Goal: Information Seeking & Learning: Check status

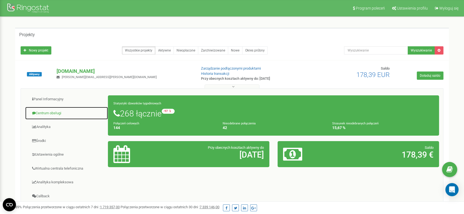
click at [52, 114] on link "Centrum obsługi" at bounding box center [66, 113] width 83 height 13
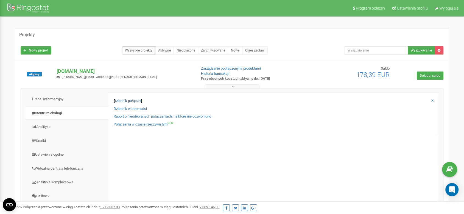
click at [134, 100] on link "Dziennik połączeń" at bounding box center [128, 101] width 29 height 5
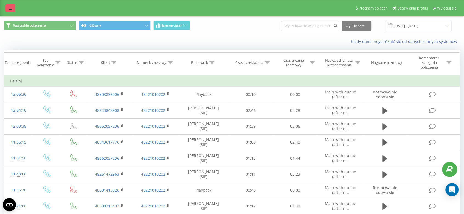
click at [8, 6] on link at bounding box center [10, 8] width 10 height 8
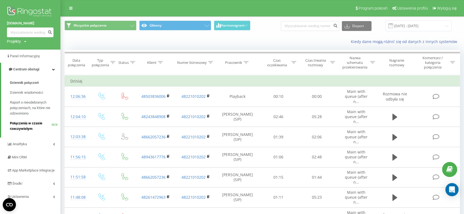
click at [38, 128] on span "Połączenia w czasie rzeczywistym" at bounding box center [31, 126] width 42 height 11
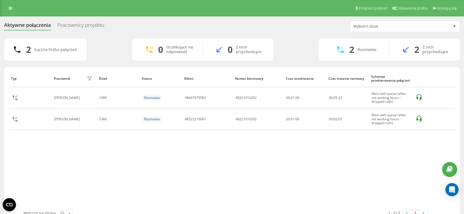
click at [69, 24] on div "Pracownicy projektu" at bounding box center [80, 26] width 47 height 9
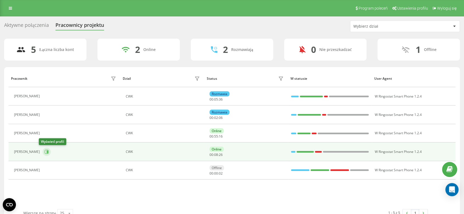
click at [44, 151] on icon at bounding box center [46, 152] width 4 height 4
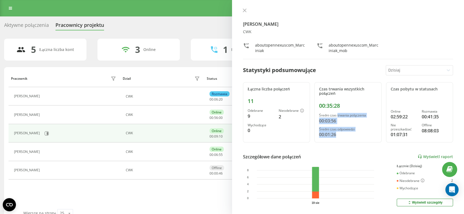
drag, startPoint x: 352, startPoint y: 136, endPoint x: 355, endPoint y: 143, distance: 6.9
click at [355, 143] on div "Ewa Marciniak CWK aboutopennexuscom_Marciniak aboutopennexuscom_Marciniak_mob S…" at bounding box center [348, 107] width 232 height 214
click at [246, 15] on div "Ewa Marciniak CWK aboutopennexuscom_Marciniak aboutopennexuscom_Marciniak_mob" at bounding box center [348, 33] width 210 height 51
drag, startPoint x: 237, startPoint y: 12, endPoint x: 240, endPoint y: 10, distance: 3.1
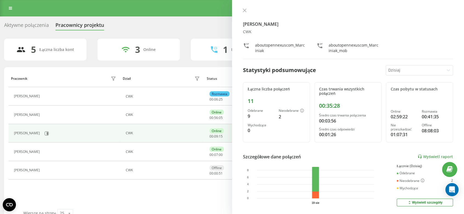
click at [238, 12] on div "Ewa Marciniak CWK aboutopennexuscom_Marciniak aboutopennexuscom_Marciniak_mob S…" at bounding box center [348, 107] width 232 height 214
click at [240, 10] on div "Ewa Marciniak CWK aboutopennexuscom_Marciniak aboutopennexuscom_Marciniak_mob S…" at bounding box center [348, 107] width 232 height 214
drag, startPoint x: 347, startPoint y: 108, endPoint x: 314, endPoint y: 89, distance: 38.1
click at [314, 89] on div "Czas trwania wszystkich połączeń 00:35:28 Średni czas trwania połączenia 00:03:…" at bounding box center [347, 112] width 67 height 60
click at [343, 114] on div "Średni czas trwania połączenia" at bounding box center [348, 116] width 58 height 4
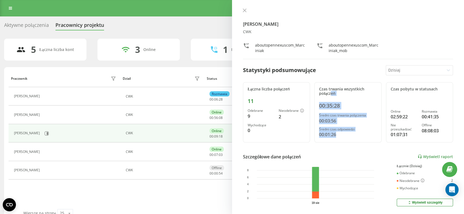
drag, startPoint x: 359, startPoint y: 132, endPoint x: 330, endPoint y: 94, distance: 47.7
click at [330, 94] on div "Czas trwania wszystkich połączeń 00:35:28 Średni czas trwania połączenia 00:03:…" at bounding box center [347, 112] width 67 height 60
click at [352, 107] on div "00:35:28" at bounding box center [348, 106] width 58 height 7
click at [341, 101] on div "Czas trwania wszystkich połączeń 00:35:28 Średni czas trwania połączenia 00:03:…" at bounding box center [347, 112] width 67 height 60
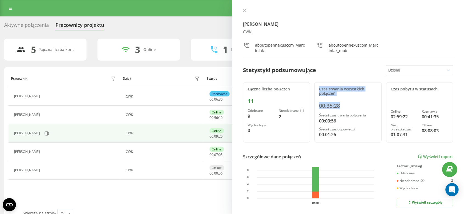
drag, startPoint x: 313, startPoint y: 90, endPoint x: 357, endPoint y: 110, distance: 48.9
click at [357, 110] on div "Łączna liczba połączeń 11 Odebrane 9 Nieodebrane 2 Wychodzące 0 Czas trwania ws…" at bounding box center [348, 112] width 210 height 60
click at [357, 110] on div "Czas trwania wszystkich połączeń 00:35:28 Średni czas trwania połączenia 00:03:…" at bounding box center [347, 112] width 67 height 60
drag, startPoint x: 357, startPoint y: 110, endPoint x: 314, endPoint y: 85, distance: 50.3
click at [314, 85] on div "Czas trwania wszystkich połączeń 00:35:28 Średni czas trwania połączenia 00:03:…" at bounding box center [347, 112] width 67 height 60
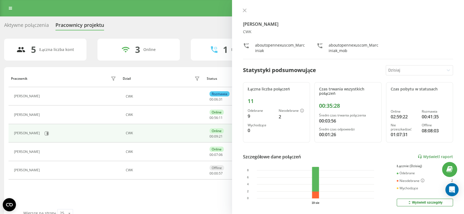
click at [363, 115] on div "Średni czas trwania połączenia" at bounding box center [348, 116] width 58 height 4
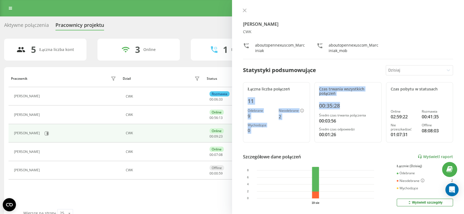
drag, startPoint x: 352, startPoint y: 102, endPoint x: 307, endPoint y: 84, distance: 48.3
click at [307, 84] on div "Łączna liczba połączeń 11 Odebrane 9 Nieodebrane 2 Wychodzące 0 Czas trwania ws…" at bounding box center [348, 112] width 210 height 60
drag, startPoint x: 242, startPoint y: 12, endPoint x: 141, endPoint y: 13, distance: 101.6
click at [243, 12] on icon at bounding box center [245, 11] width 4 height 4
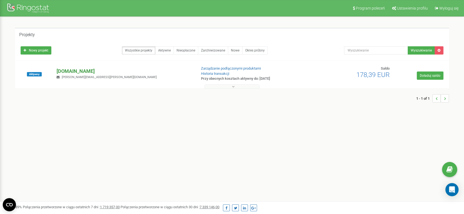
click at [66, 71] on p "[DOMAIN_NAME]" at bounding box center [124, 71] width 135 height 7
click at [77, 71] on p "[DOMAIN_NAME]" at bounding box center [124, 71] width 135 height 7
click at [90, 68] on p "[DOMAIN_NAME]" at bounding box center [124, 71] width 135 height 7
click at [63, 72] on p "[DOMAIN_NAME]" at bounding box center [124, 71] width 135 height 7
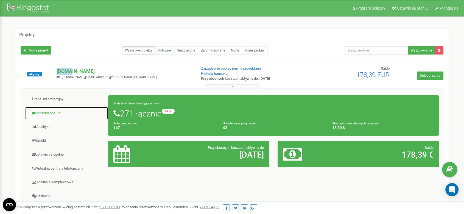
click at [40, 113] on link "Centrum obsługi" at bounding box center [66, 113] width 83 height 13
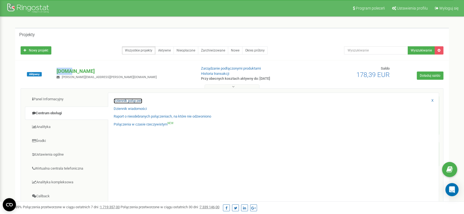
click at [119, 101] on link "Dziennik połączeń" at bounding box center [128, 101] width 29 height 5
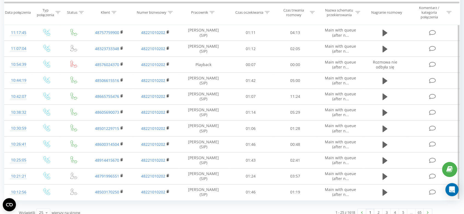
scroll to position [291, 0]
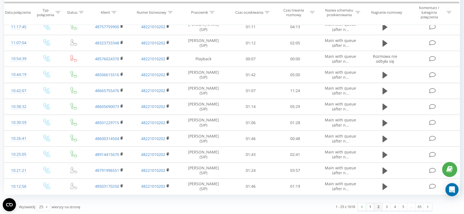
click at [378, 208] on link "2" at bounding box center [378, 207] width 8 height 8
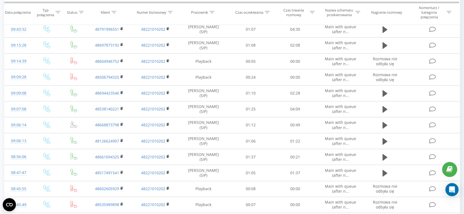
scroll to position [36, 0]
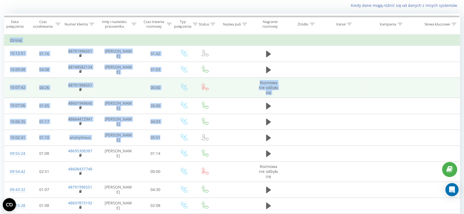
drag, startPoint x: 220, startPoint y: 138, endPoint x: 41, endPoint y: 94, distance: 184.2
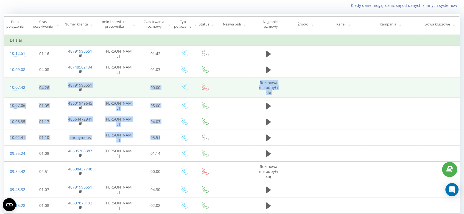
click at [236, 78] on td at bounding box center [233, 88] width 37 height 20
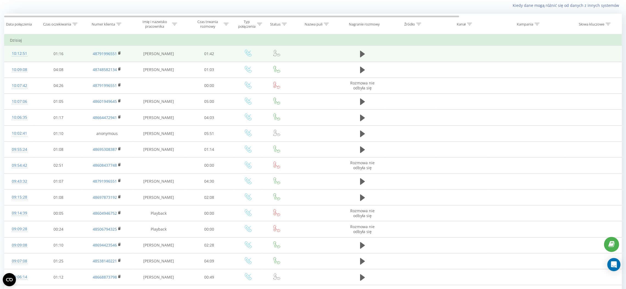
click at [171, 47] on td "Maja Maslowska" at bounding box center [158, 54] width 53 height 16
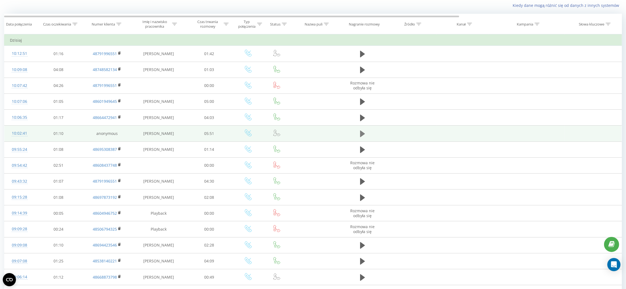
click at [364, 136] on icon at bounding box center [362, 134] width 5 height 8
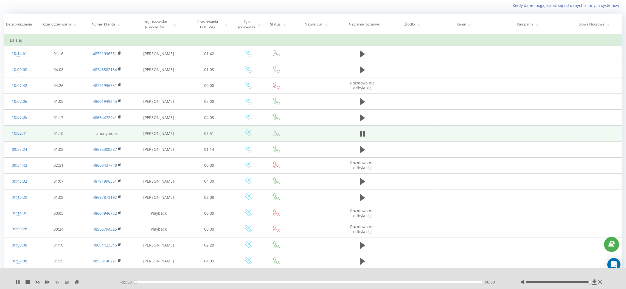
drag, startPoint x: 556, startPoint y: 282, endPoint x: 587, endPoint y: 278, distance: 31.2
click at [469, 214] on div "1 x - 05:50 00:00 00:00" at bounding box center [313, 278] width 626 height 21
click at [469, 214] on icon at bounding box center [595, 282] width 4 height 5
